Goal: Information Seeking & Learning: Find specific fact

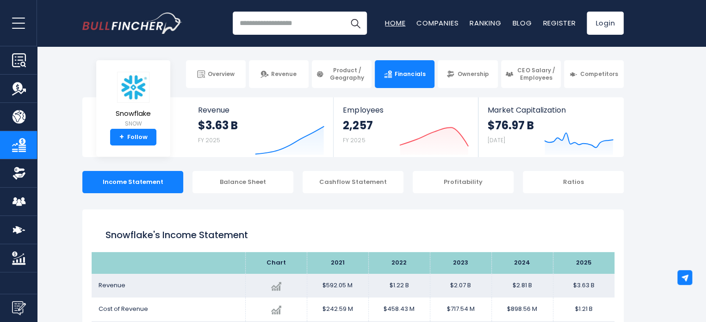
click at [401, 25] on link "Home" at bounding box center [395, 23] width 20 height 10
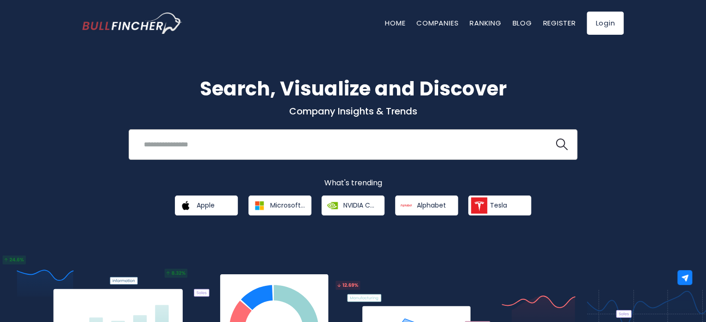
click at [219, 138] on input "search" at bounding box center [341, 144] width 406 height 17
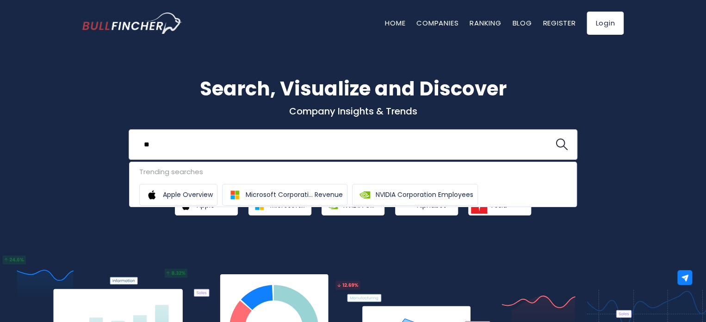
type input "*"
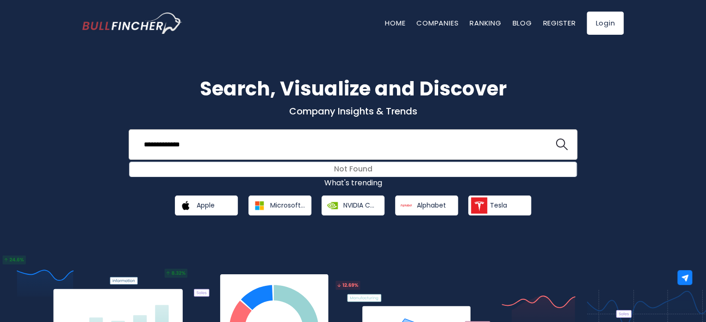
type input "**********"
click at [556, 138] on button at bounding box center [562, 144] width 12 height 12
click at [428, 22] on link "Companies" at bounding box center [437, 23] width 42 height 10
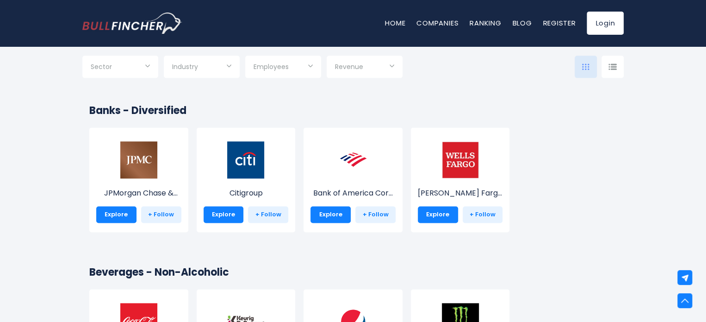
scroll to position [2545, 0]
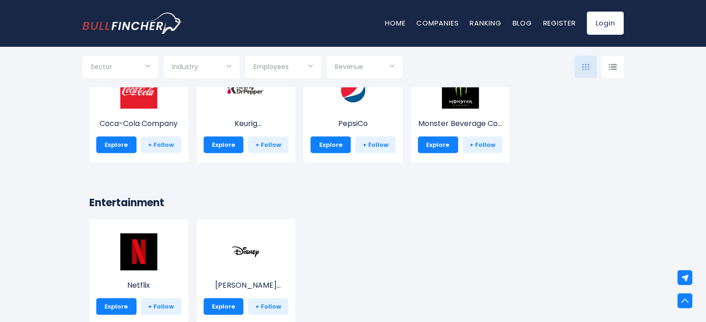
click at [612, 66] on img at bounding box center [612, 66] width 8 height 6
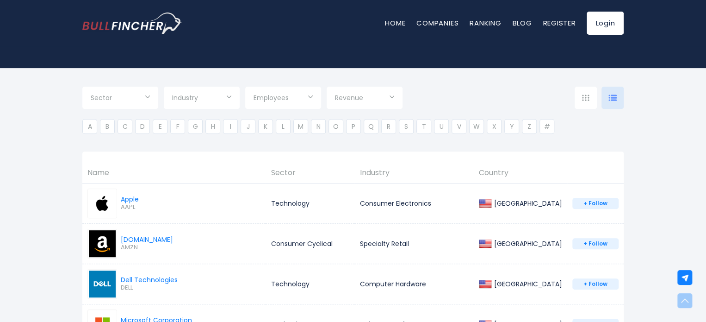
scroll to position [93, 0]
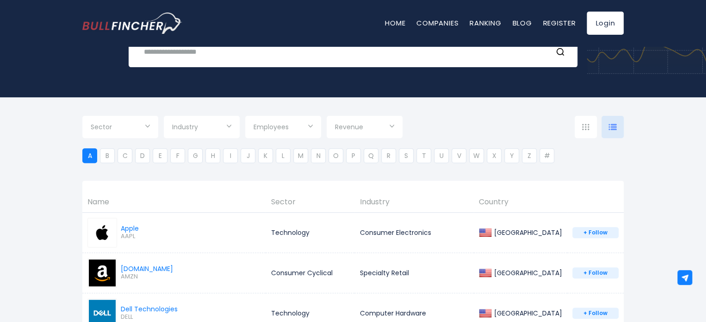
click at [90, 154] on li "A" at bounding box center [89, 155] width 15 height 15
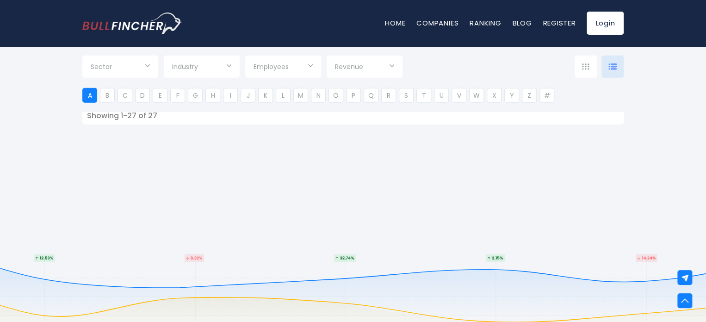
scroll to position [1157, 0]
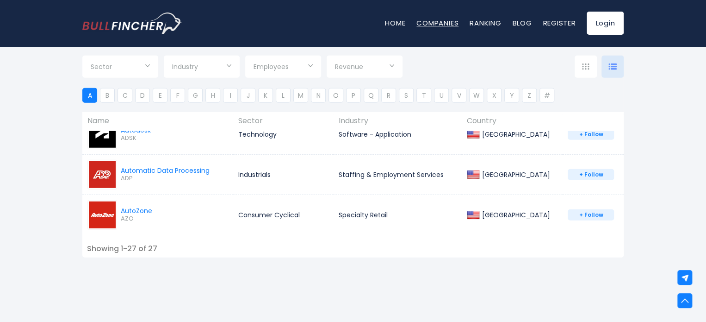
click at [441, 24] on link "Companies" at bounding box center [437, 23] width 42 height 10
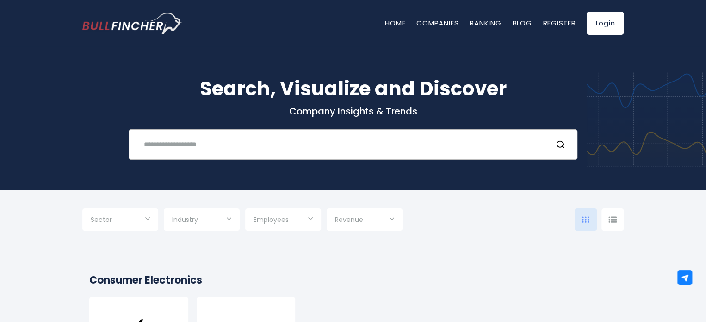
click at [198, 141] on input "text" at bounding box center [341, 144] width 406 height 17
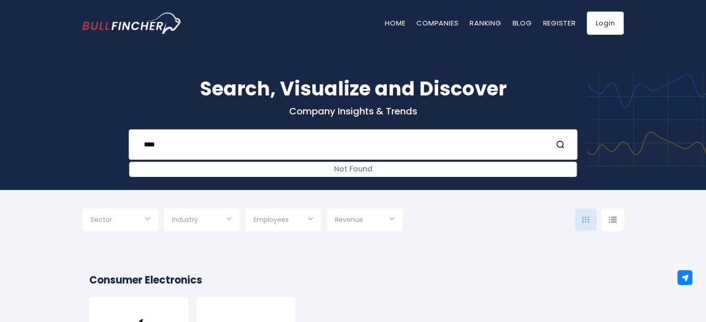
type input "****"
